Goal: Task Accomplishment & Management: Manage account settings

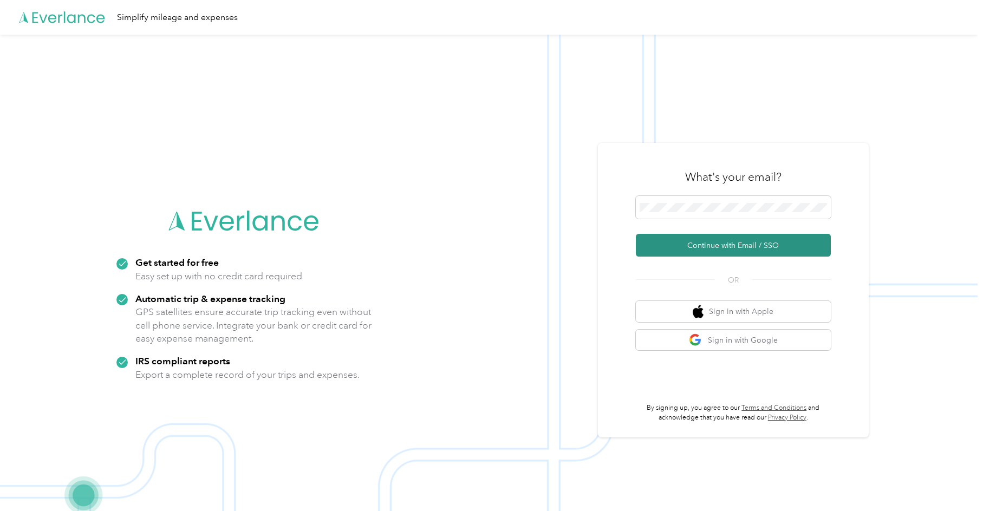
click at [683, 248] on button "Continue with Email / SSO" at bounding box center [733, 245] width 195 height 23
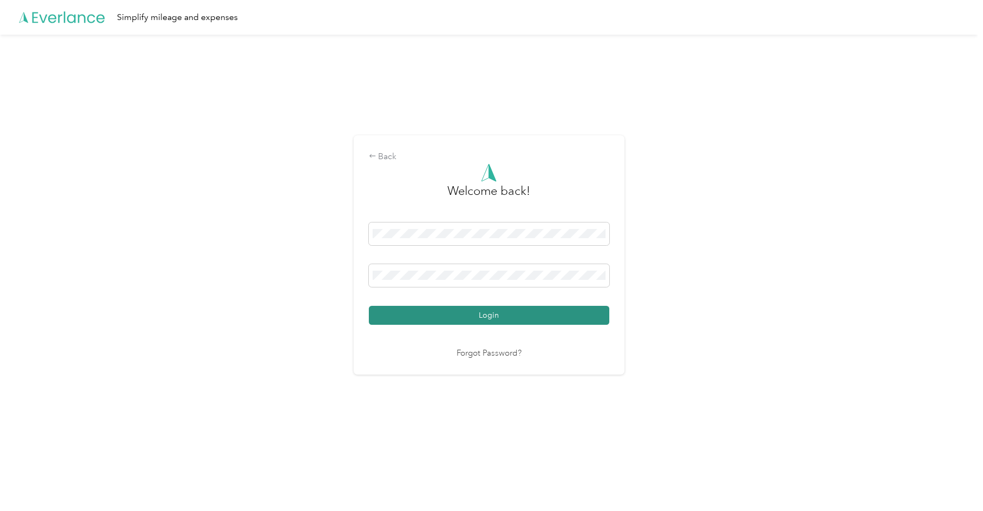
click at [482, 312] on button "Login" at bounding box center [489, 315] width 241 height 19
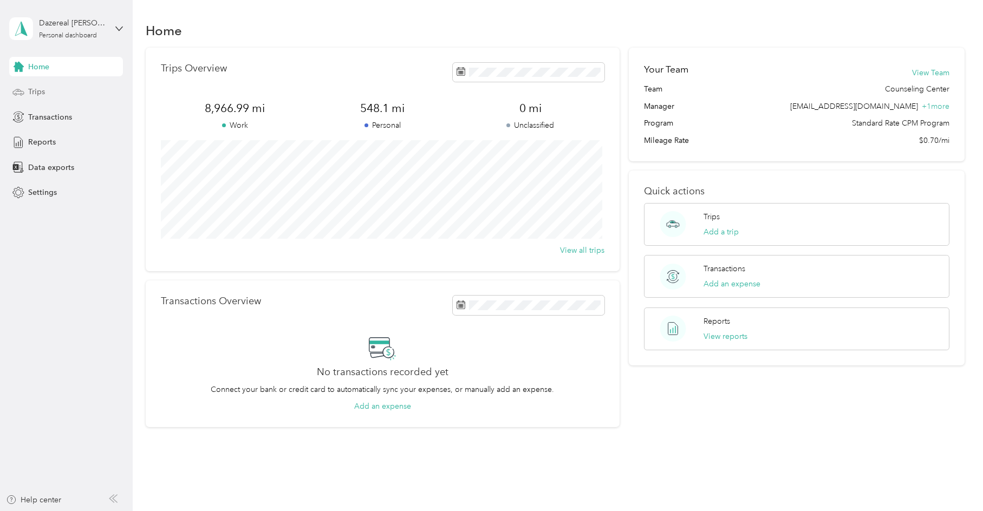
click at [47, 96] on div "Trips" at bounding box center [66, 92] width 114 height 20
